Goal: Check status: Check status

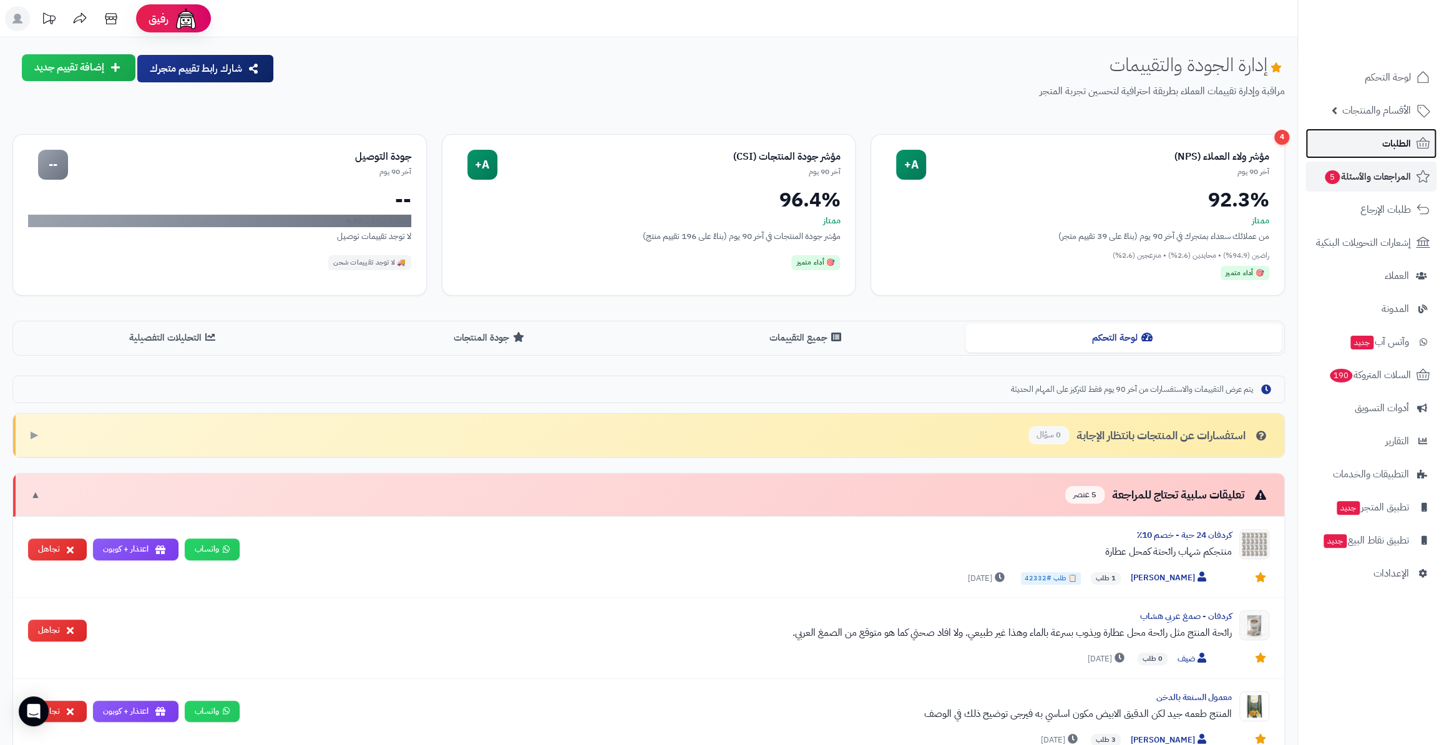
click at [1370, 147] on link "الطلبات" at bounding box center [1371, 144] width 131 height 30
click at [1370, 139] on link "الطلبات" at bounding box center [1371, 144] width 131 height 30
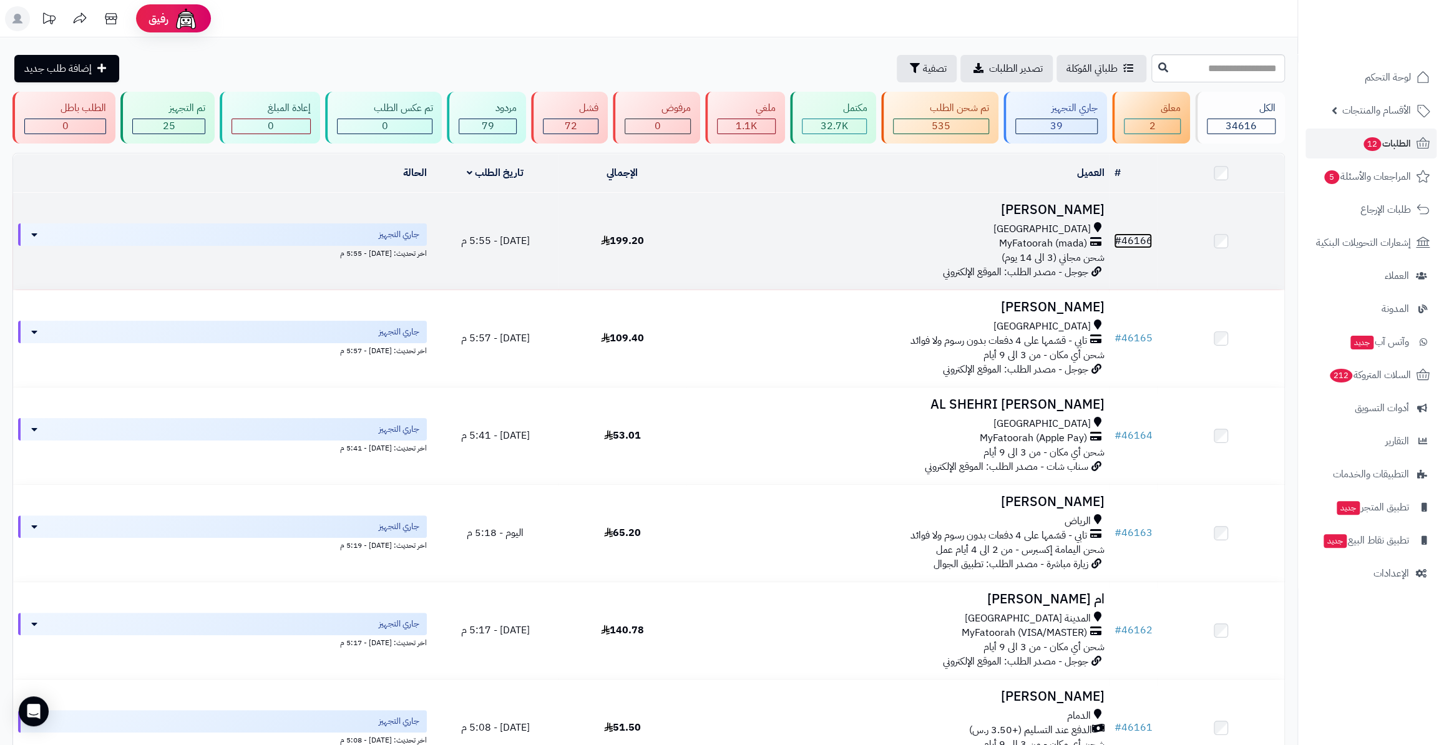
click at [1140, 237] on link "# 46166" at bounding box center [1133, 240] width 38 height 15
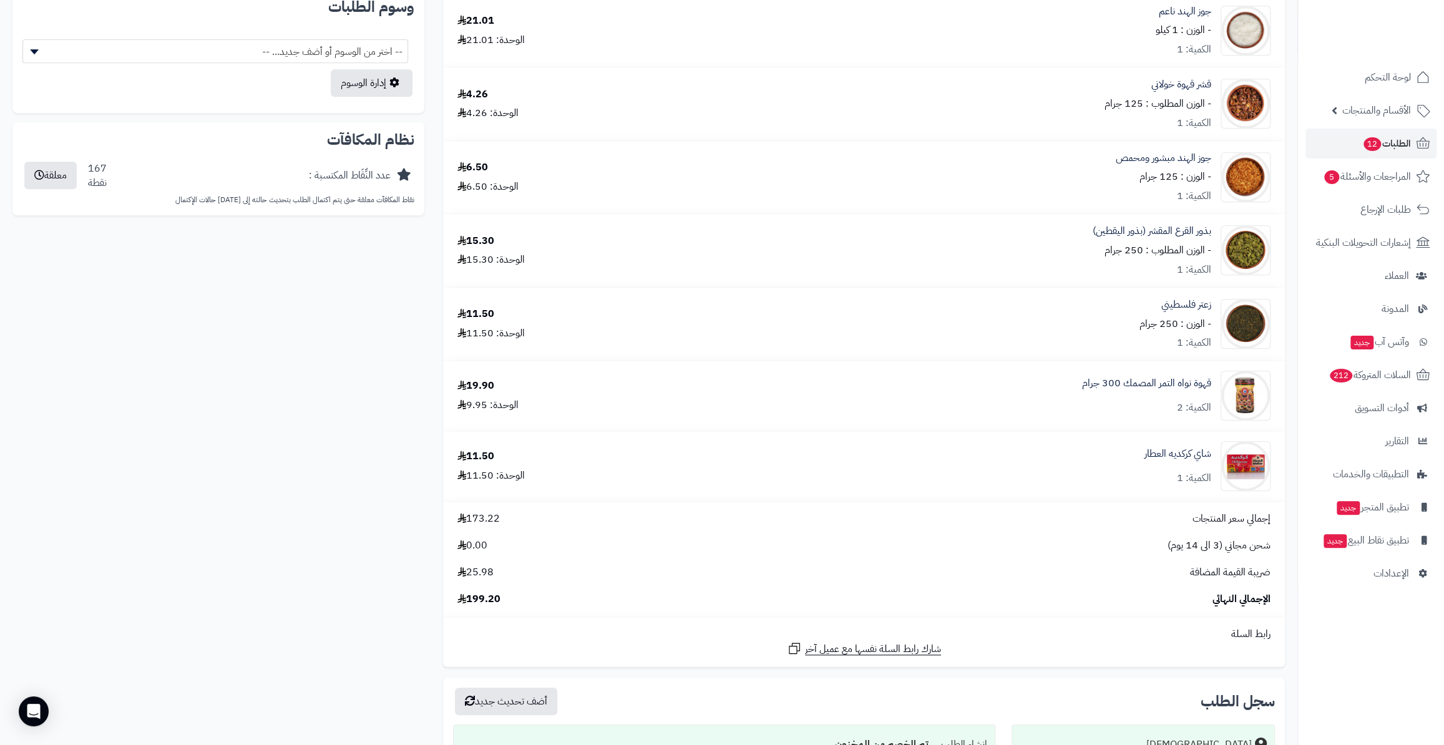
scroll to position [964, 0]
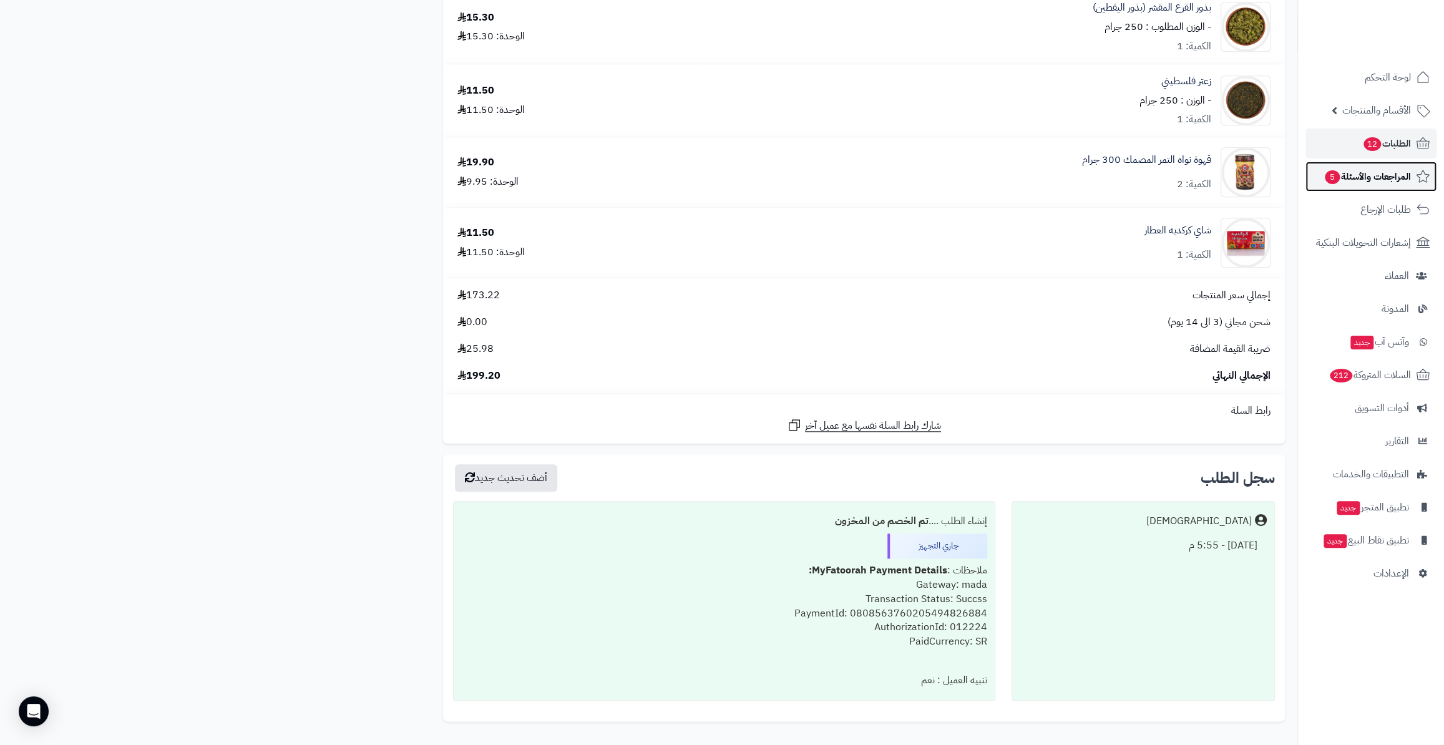
click at [1379, 168] on span "المراجعات والأسئلة 5" at bounding box center [1367, 176] width 87 height 17
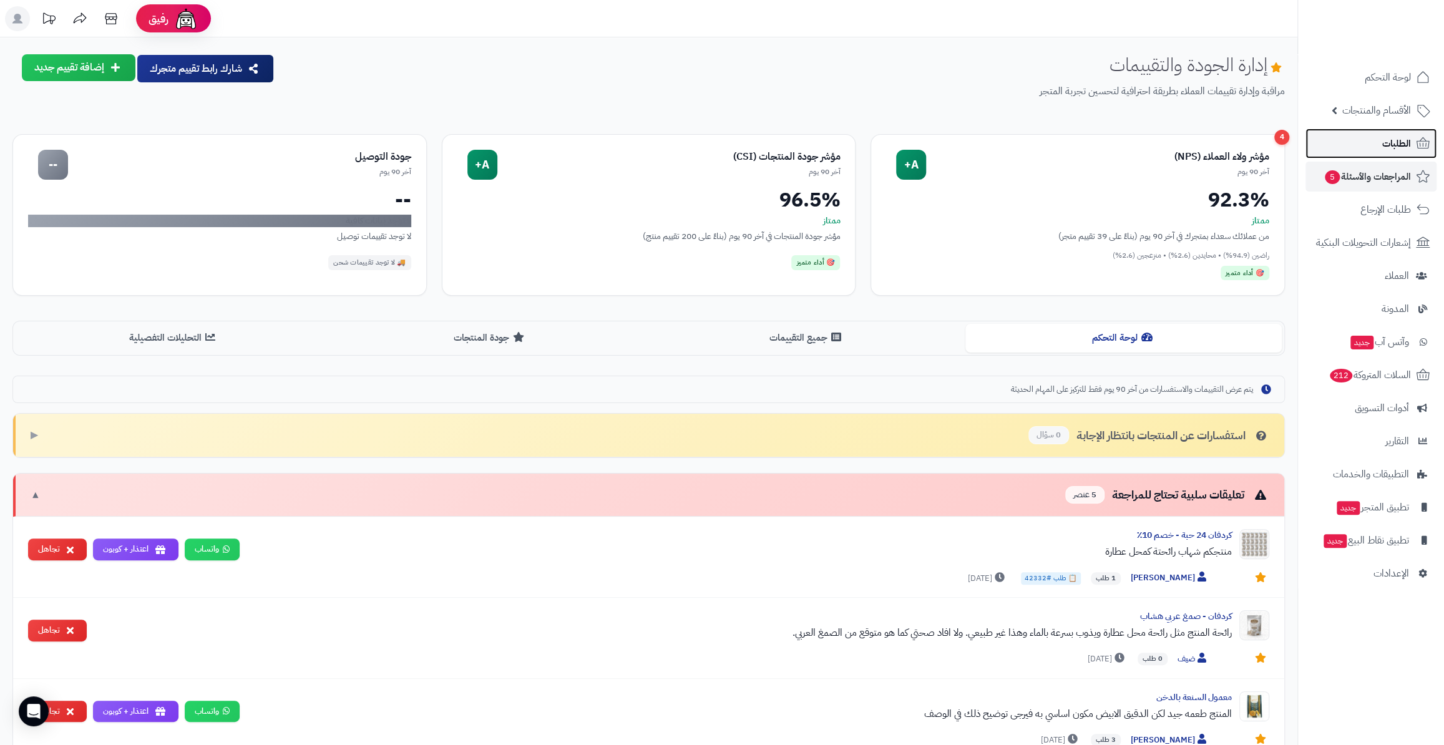
click at [1380, 149] on link "الطلبات" at bounding box center [1371, 144] width 131 height 30
